Goal: Navigation & Orientation: Go to known website

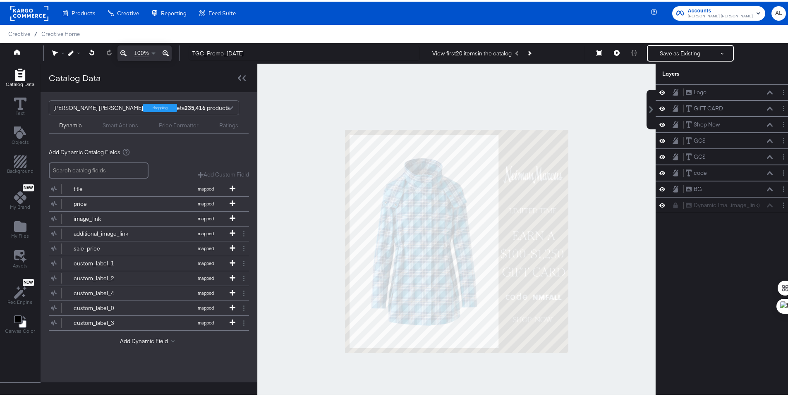
click at [22, 7] on rect at bounding box center [29, 11] width 38 height 15
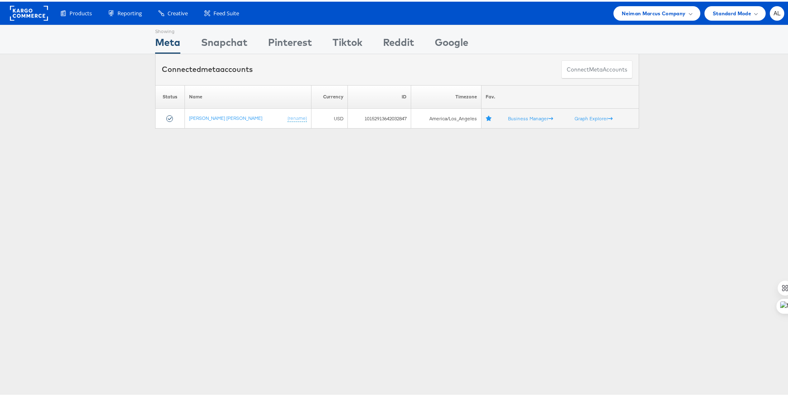
click at [27, 13] on rect at bounding box center [29, 11] width 38 height 15
